Goal: Task Accomplishment & Management: Use online tool/utility

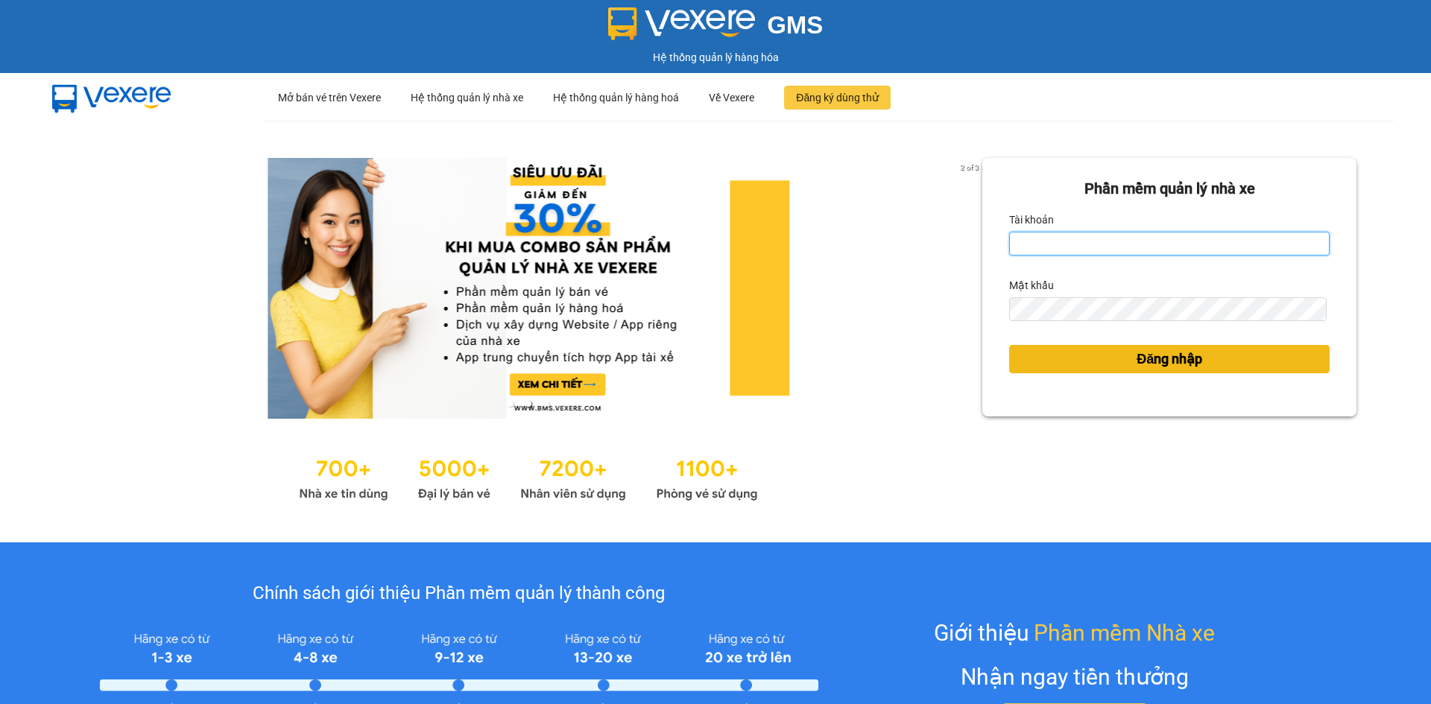
type input "lthien.thoidai"
click at [1139, 356] on span "Đăng nhập" at bounding box center [1170, 359] width 66 height 21
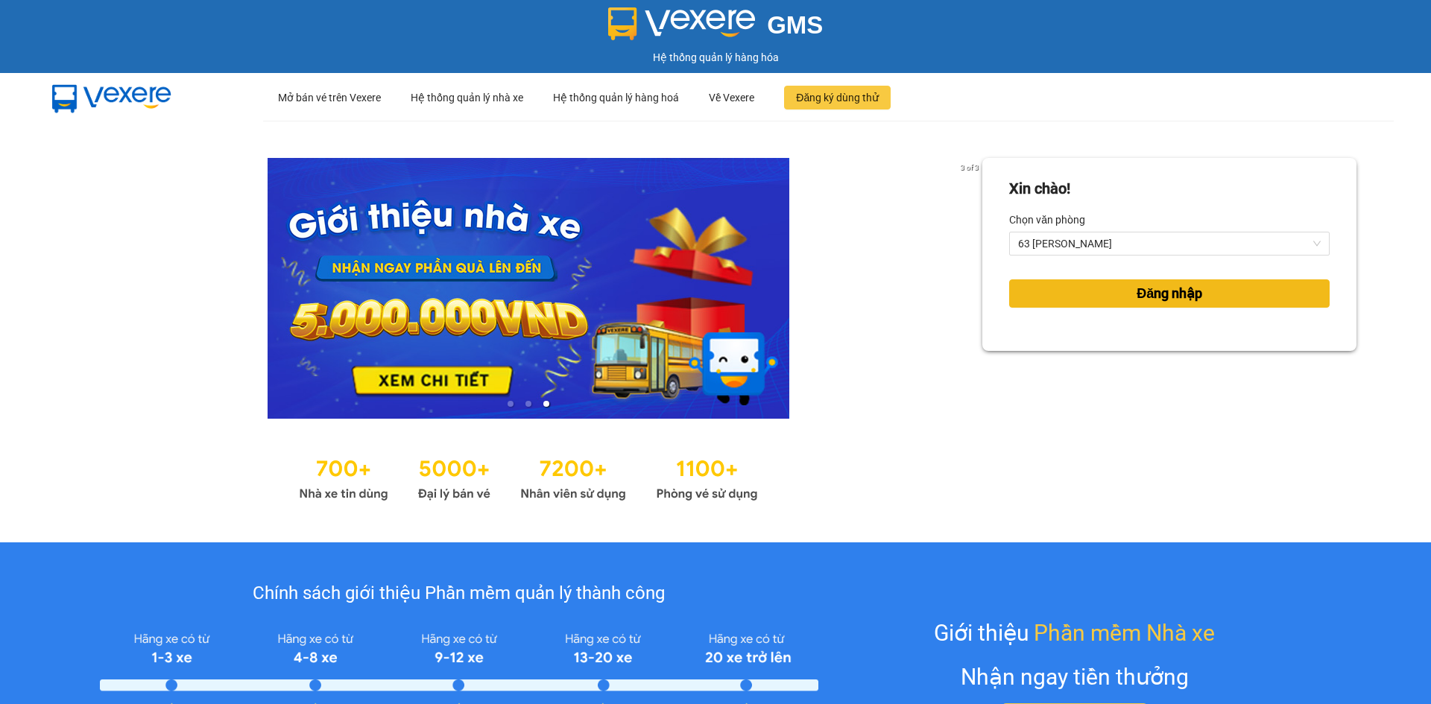
click at [1147, 288] on span "Đăng nhập" at bounding box center [1170, 293] width 66 height 21
